Goal: Navigation & Orientation: Understand site structure

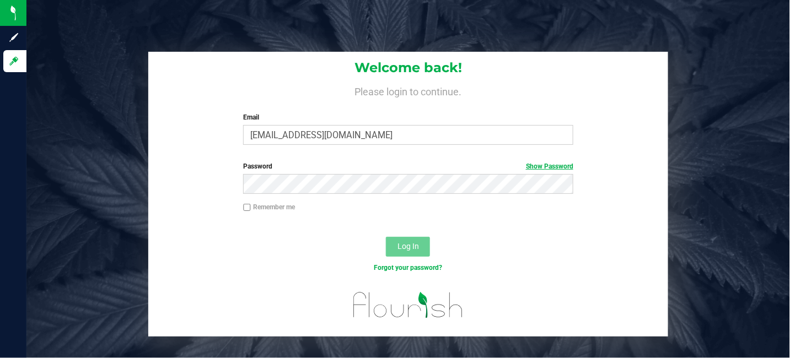
click at [552, 166] on link "Show Password" at bounding box center [549, 167] width 47 height 8
click at [244, 207] on input "Remember me" at bounding box center [247, 208] width 8 height 8
checkbox input "true"
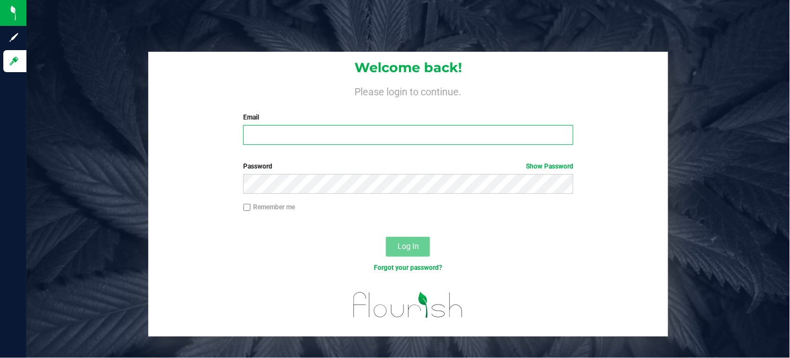
click at [376, 133] on input "Email" at bounding box center [408, 135] width 330 height 20
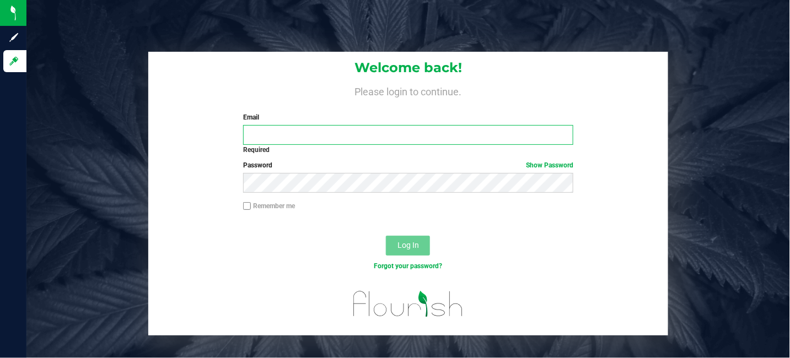
type input "[EMAIL_ADDRESS][DOMAIN_NAME]"
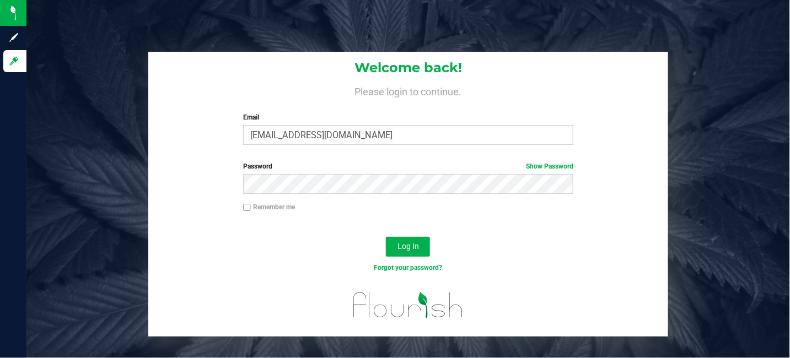
click at [244, 209] on input "Remember me" at bounding box center [247, 208] width 8 height 8
checkbox input "true"
click at [401, 249] on span "Log In" at bounding box center [407, 246] width 21 height 9
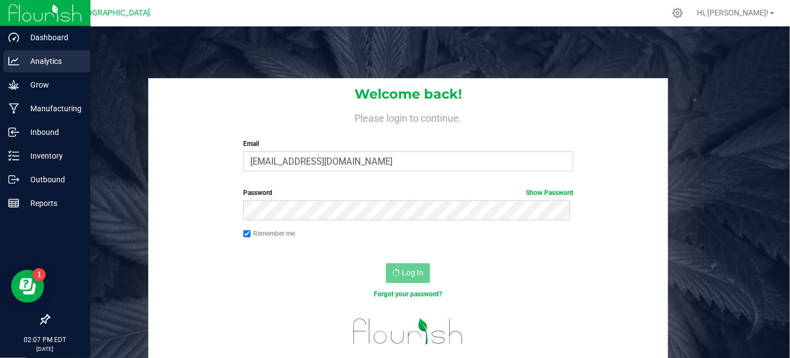
click at [40, 59] on p "Analytics" at bounding box center [52, 61] width 66 height 13
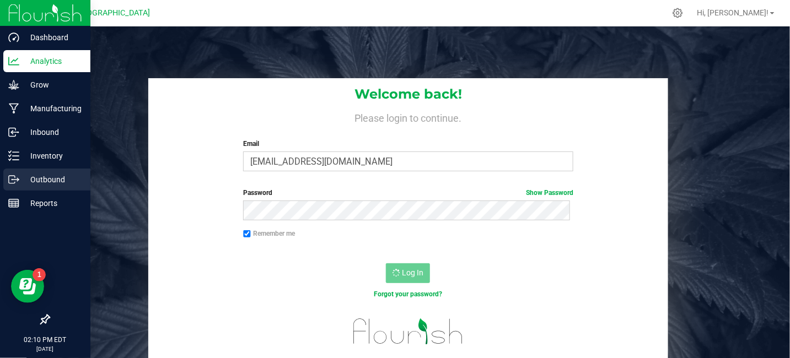
click at [53, 176] on p "Outbound" at bounding box center [52, 179] width 66 height 13
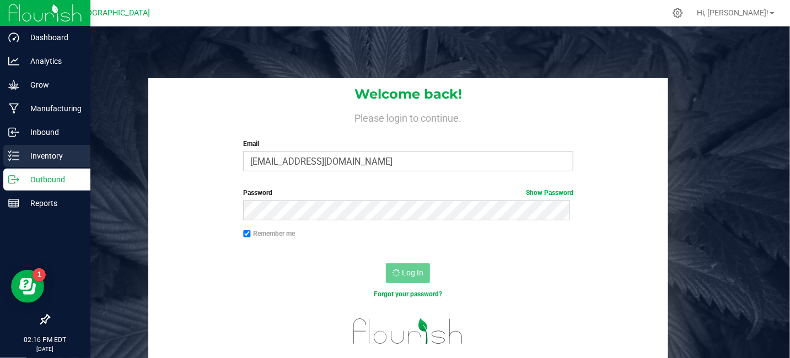
click at [38, 147] on div "Inventory" at bounding box center [46, 156] width 87 height 22
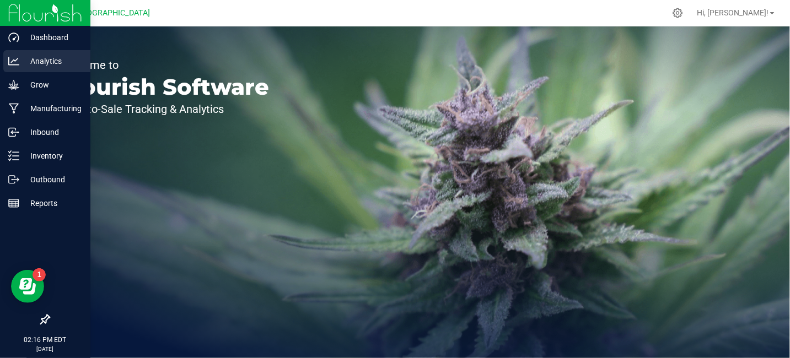
click at [48, 57] on p "Analytics" at bounding box center [52, 61] width 66 height 13
